Goal: Navigation & Orientation: Find specific page/section

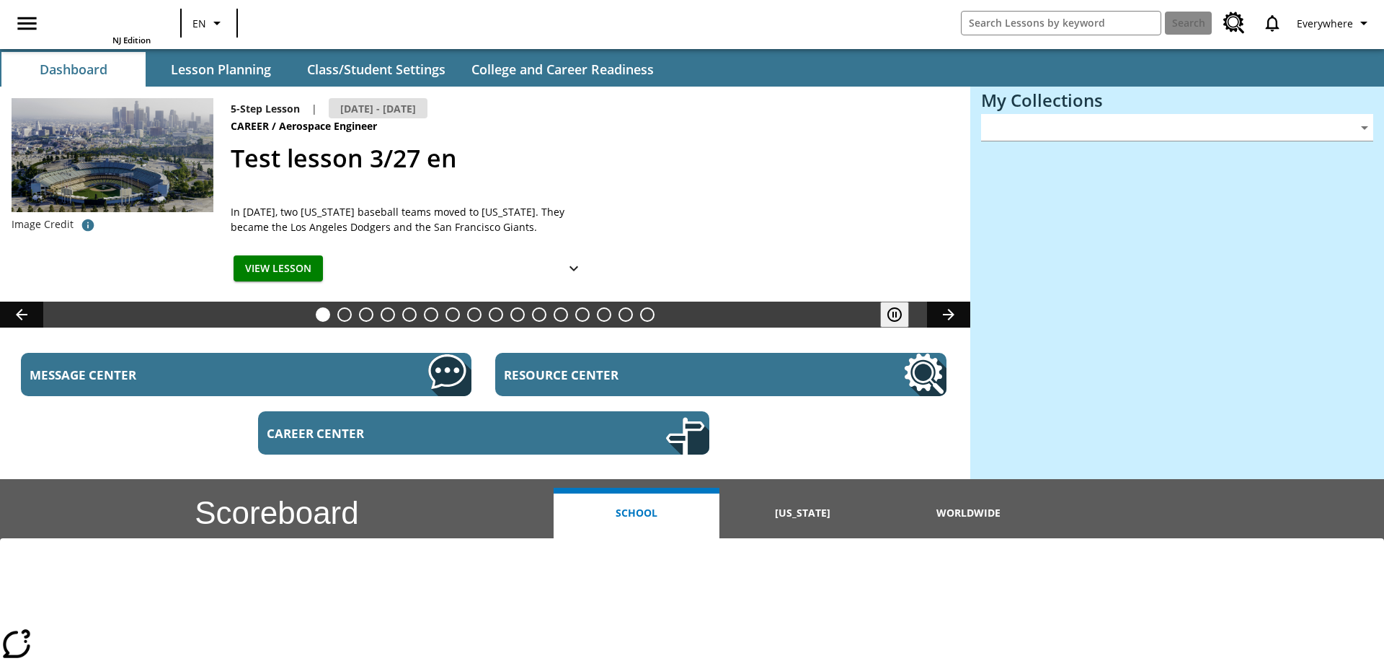
type input "-1"
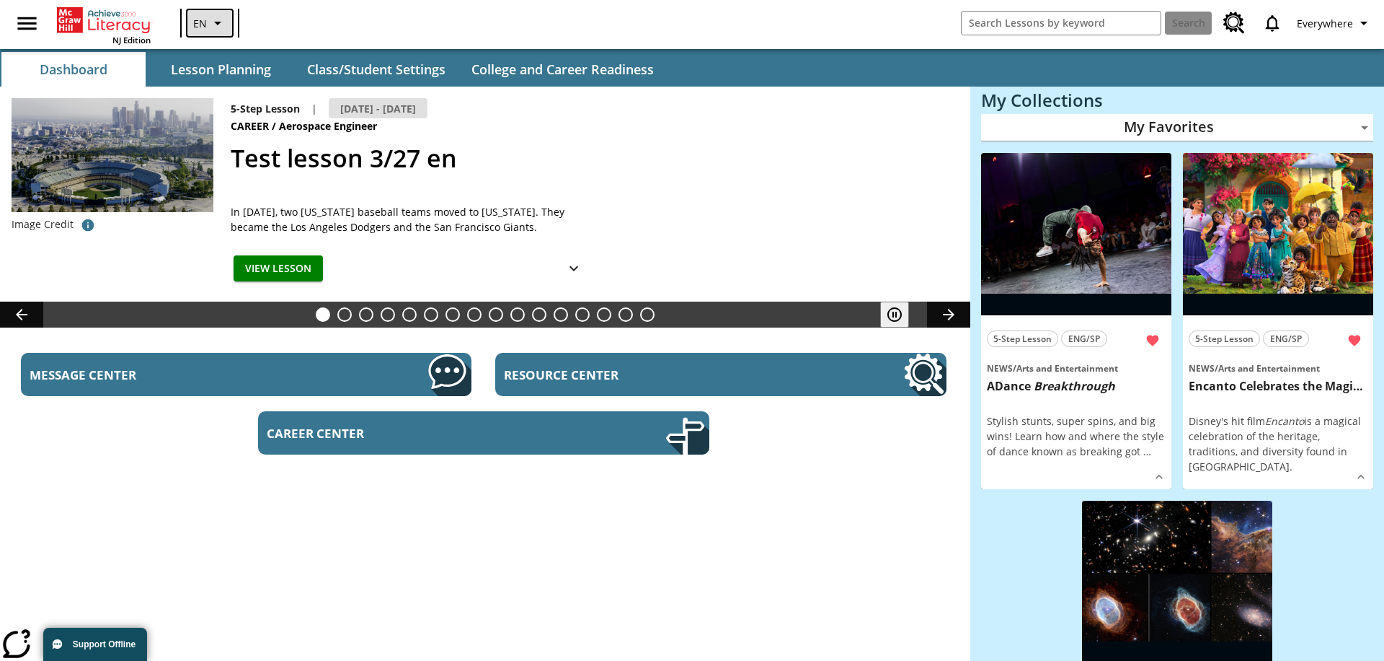
click at [209, 23] on icon "Language: EN, Select a language" at bounding box center [217, 22] width 17 height 17
